Goal: Task Accomplishment & Management: Manage account settings

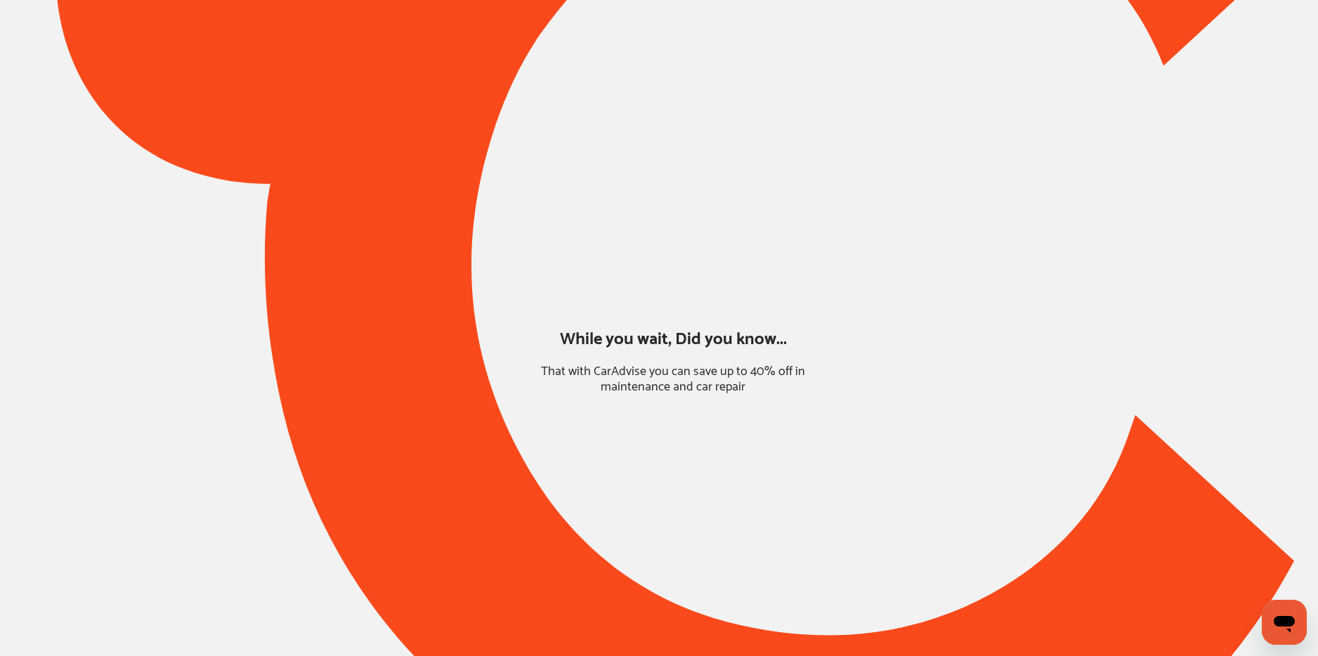
type input "*******"
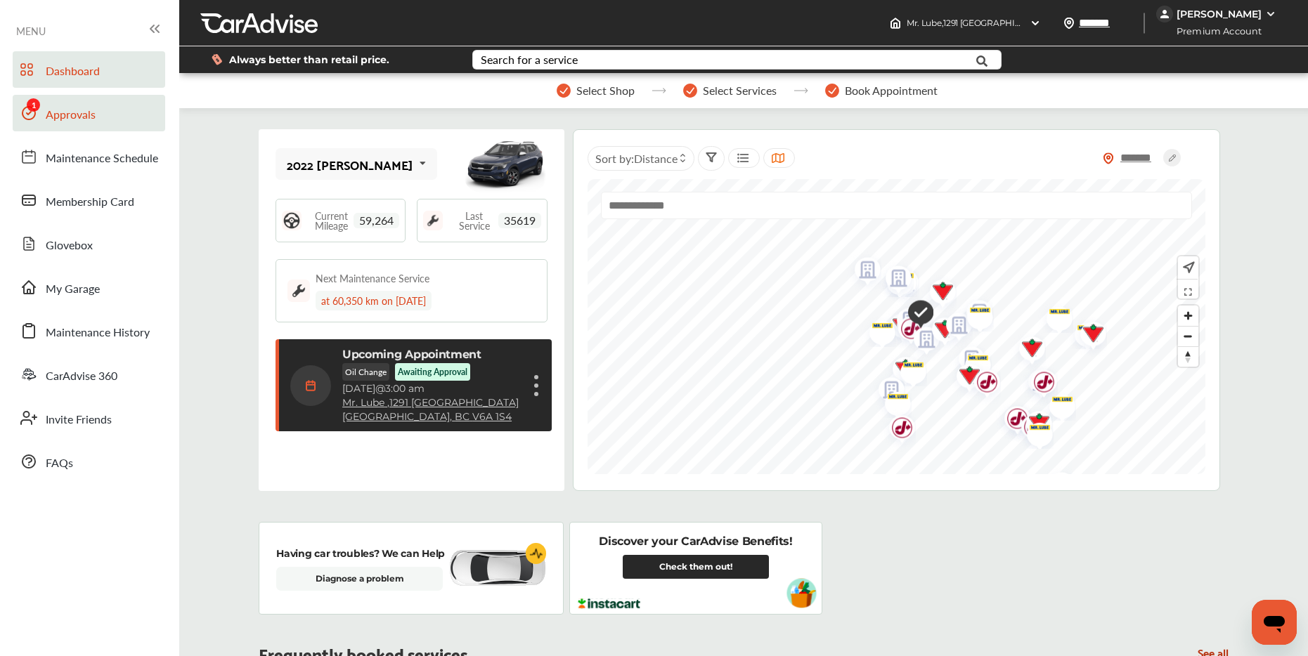
click at [80, 103] on link "Approvals" at bounding box center [89, 113] width 152 height 37
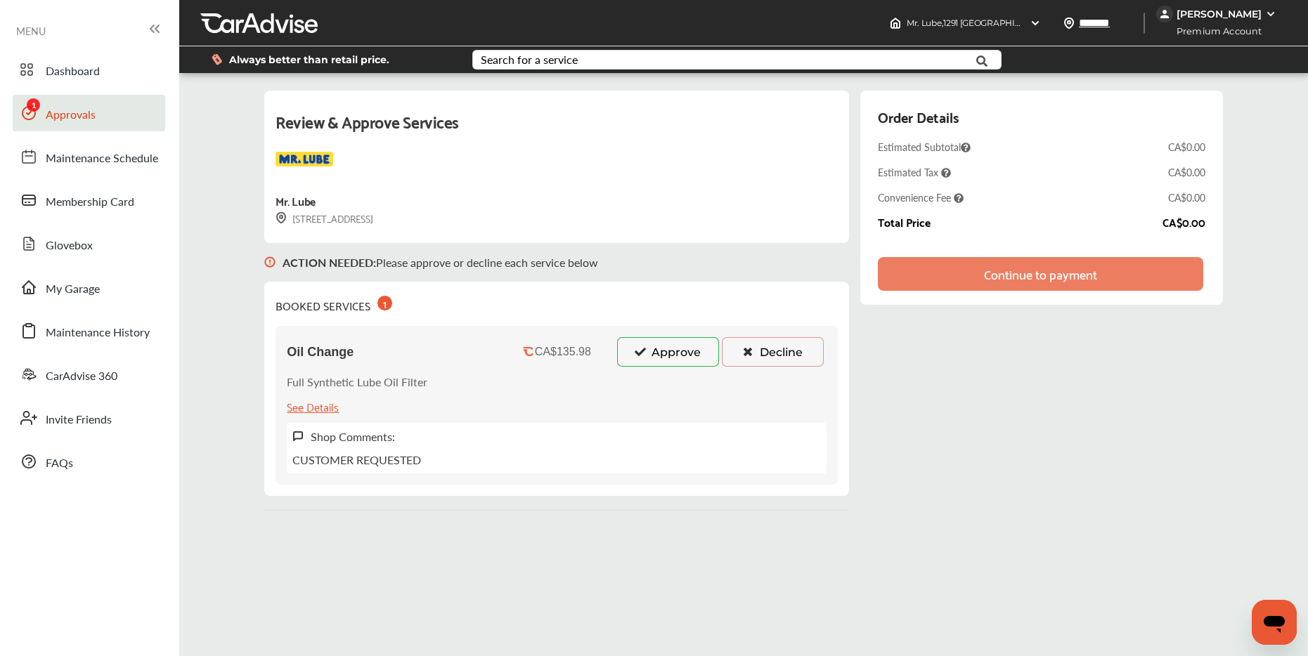
click at [661, 349] on button "Approve" at bounding box center [668, 352] width 102 height 30
